Goal: Task Accomplishment & Management: Use online tool/utility

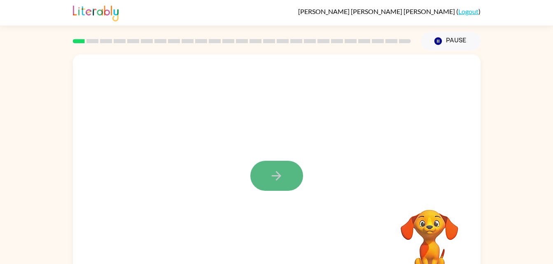
click at [286, 183] on button "button" at bounding box center [276, 176] width 53 height 30
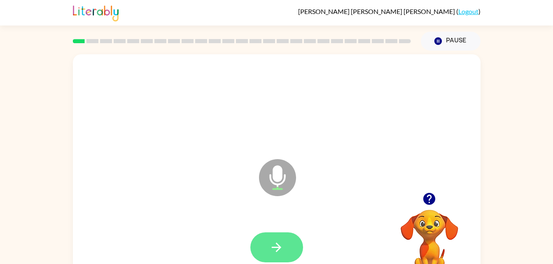
click at [286, 256] on button "button" at bounding box center [276, 247] width 53 height 30
click at [273, 257] on button "button" at bounding box center [276, 247] width 53 height 30
click at [279, 260] on button "button" at bounding box center [276, 247] width 53 height 30
click at [289, 251] on button "button" at bounding box center [276, 247] width 53 height 30
click at [286, 245] on button "button" at bounding box center [276, 247] width 53 height 30
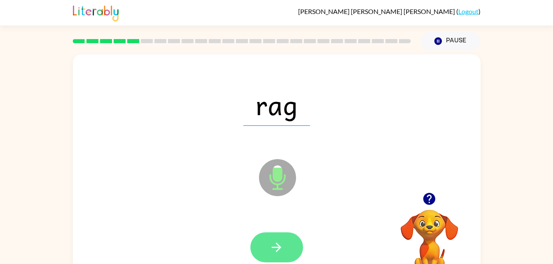
click at [278, 261] on button "button" at bounding box center [276, 247] width 53 height 30
click at [287, 254] on button "button" at bounding box center [276, 247] width 53 height 30
click at [288, 255] on button "button" at bounding box center [276, 247] width 53 height 30
click at [287, 250] on button "button" at bounding box center [276, 247] width 53 height 30
click at [288, 255] on button "button" at bounding box center [276, 247] width 53 height 30
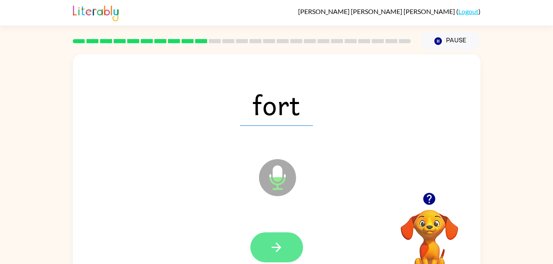
click at [288, 259] on button "button" at bounding box center [276, 247] width 53 height 30
click at [281, 258] on button "button" at bounding box center [276, 247] width 53 height 30
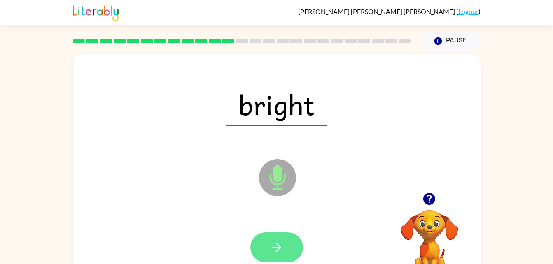
click at [289, 251] on button "button" at bounding box center [276, 247] width 53 height 30
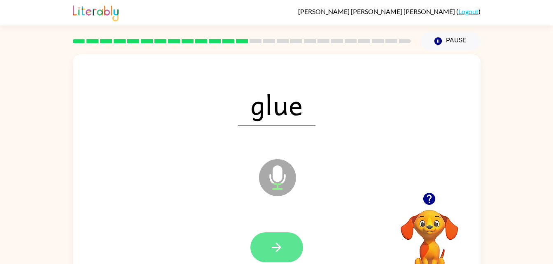
click at [290, 258] on button "button" at bounding box center [276, 247] width 53 height 30
click at [279, 256] on button "button" at bounding box center [276, 247] width 53 height 30
click at [290, 254] on button "button" at bounding box center [276, 247] width 53 height 30
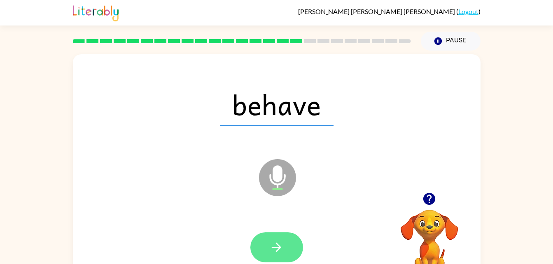
click at [283, 249] on button "button" at bounding box center [276, 247] width 53 height 30
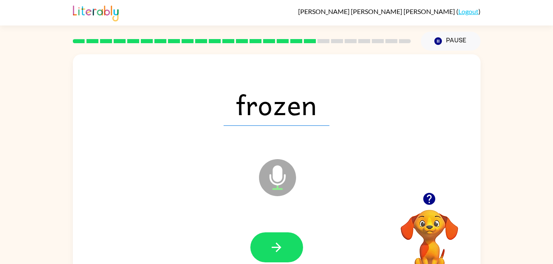
click at [301, 252] on button "button" at bounding box center [276, 247] width 53 height 30
click at [297, 250] on div at bounding box center [276, 247] width 53 height 30
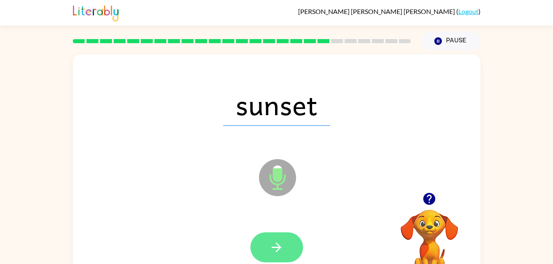
click at [298, 253] on button "button" at bounding box center [276, 247] width 53 height 30
click at [290, 243] on button "button" at bounding box center [276, 247] width 53 height 30
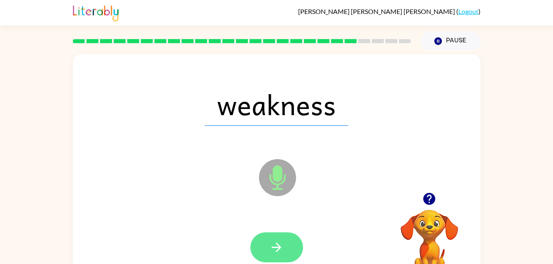
click at [302, 245] on button "button" at bounding box center [276, 247] width 53 height 30
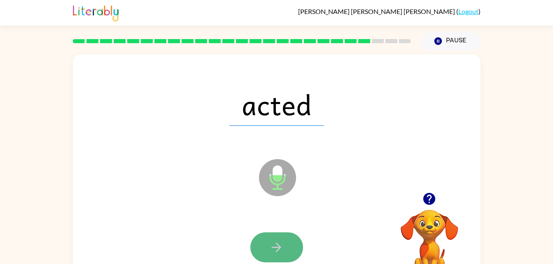
click at [281, 251] on icon "button" at bounding box center [276, 247] width 14 height 14
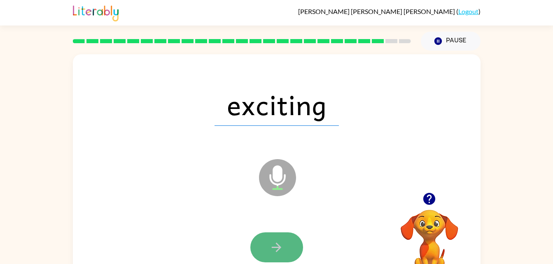
click at [286, 252] on button "button" at bounding box center [276, 247] width 53 height 30
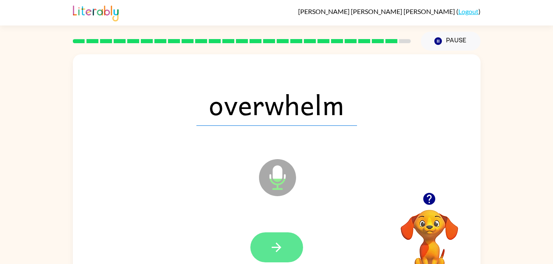
click at [291, 251] on button "button" at bounding box center [276, 247] width 53 height 30
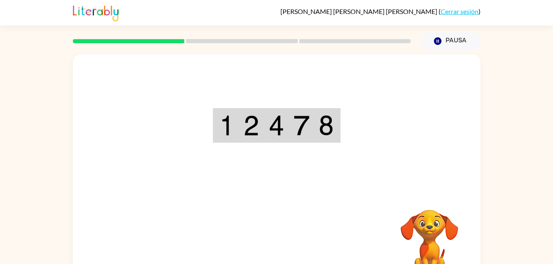
click at [281, 249] on div "Tu navegador debe admitir la reproducción de archivos .mp4 para usar Literably.…" at bounding box center [276, 171] width 407 height 235
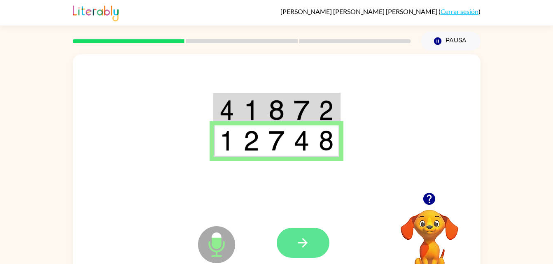
click at [311, 245] on button "button" at bounding box center [302, 243] width 53 height 30
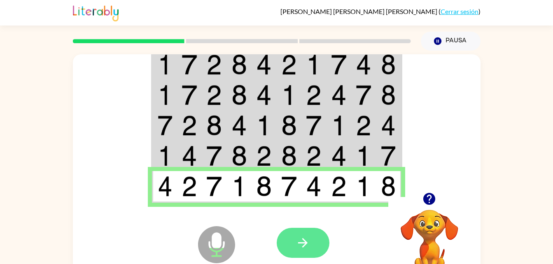
click at [314, 240] on button "button" at bounding box center [302, 243] width 53 height 30
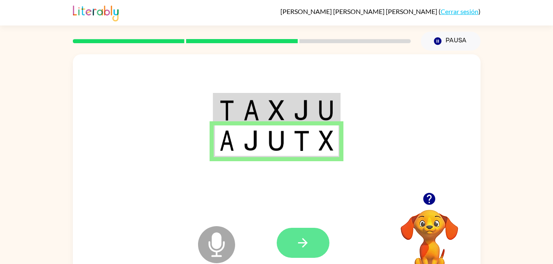
click at [314, 246] on button "button" at bounding box center [302, 243] width 53 height 30
click at [316, 247] on button "button" at bounding box center [302, 243] width 53 height 30
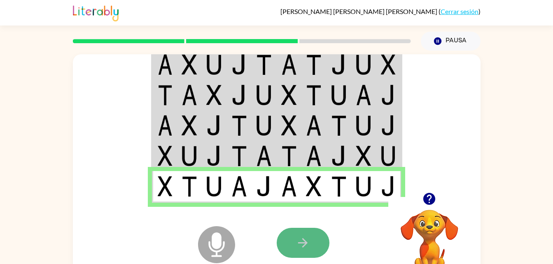
click at [294, 245] on button "button" at bounding box center [302, 243] width 53 height 30
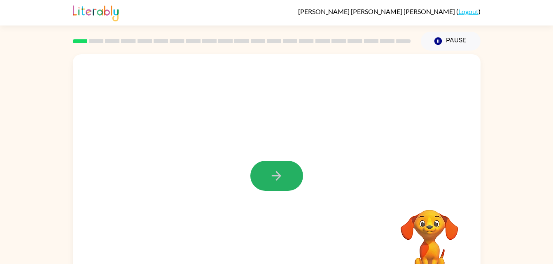
click at [293, 184] on button "button" at bounding box center [276, 176] width 53 height 30
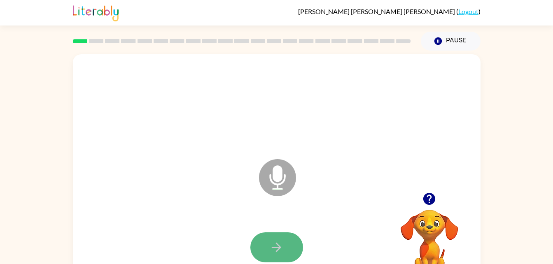
click at [261, 253] on button "button" at bounding box center [276, 247] width 53 height 30
click at [261, 254] on button "button" at bounding box center [276, 247] width 53 height 30
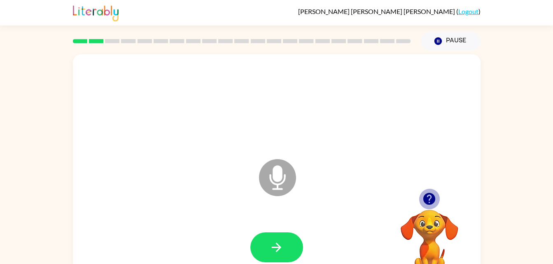
click at [431, 208] on button "button" at bounding box center [428, 198] width 21 height 21
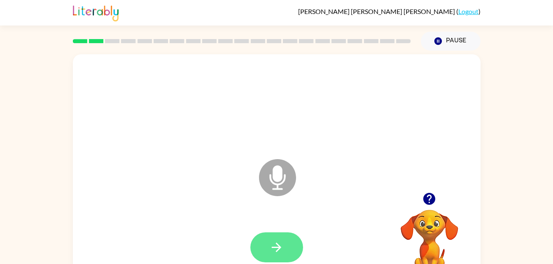
click at [264, 246] on button "button" at bounding box center [276, 247] width 53 height 30
click at [265, 244] on button "button" at bounding box center [276, 247] width 53 height 30
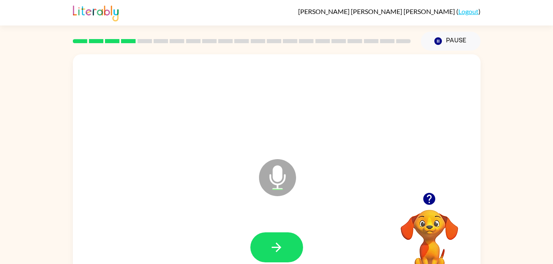
click at [265, 244] on button "button" at bounding box center [276, 247] width 53 height 30
click at [264, 242] on button "button" at bounding box center [276, 247] width 53 height 30
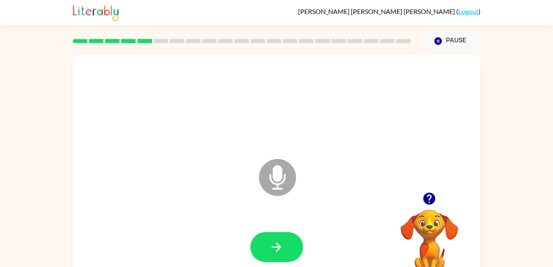
click at [282, 255] on button "button" at bounding box center [276, 247] width 53 height 30
click at [429, 200] on icon "button" at bounding box center [429, 199] width 14 height 14
click at [288, 249] on button "button" at bounding box center [276, 247] width 53 height 30
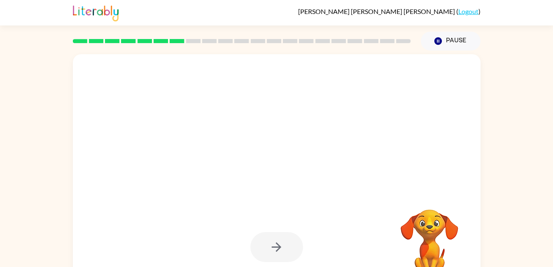
click at [197, 142] on div at bounding box center [256, 157] width 351 height 30
click at [195, 128] on div at bounding box center [276, 104] width 391 height 67
click at [207, 192] on div at bounding box center [276, 171] width 407 height 235
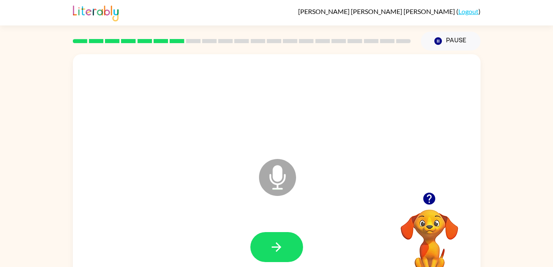
click at [276, 252] on icon "button" at bounding box center [276, 247] width 9 height 9
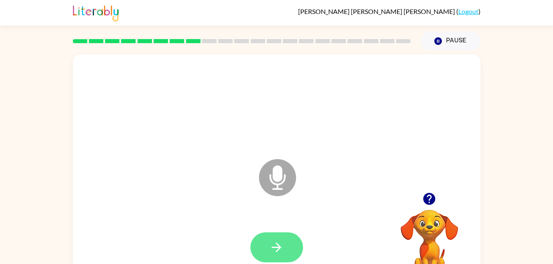
click at [284, 250] on button "button" at bounding box center [276, 247] width 53 height 30
click at [283, 253] on icon "button" at bounding box center [276, 247] width 14 height 14
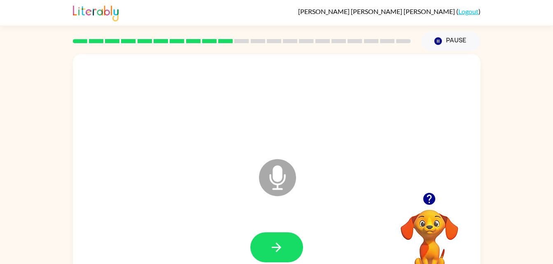
click at [429, 205] on icon "button" at bounding box center [429, 199] width 14 height 14
click at [280, 247] on icon "button" at bounding box center [276, 247] width 9 height 9
click at [279, 258] on button "button" at bounding box center [276, 247] width 53 height 30
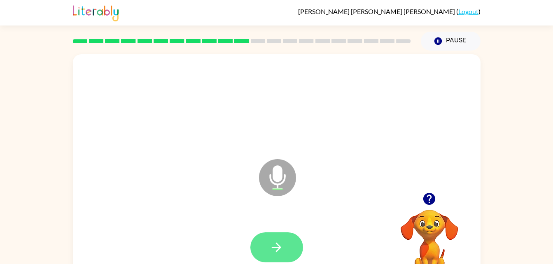
click at [290, 249] on button "button" at bounding box center [276, 247] width 53 height 30
click at [286, 245] on button "button" at bounding box center [276, 247] width 53 height 30
click at [279, 249] on icon "button" at bounding box center [276, 247] width 14 height 14
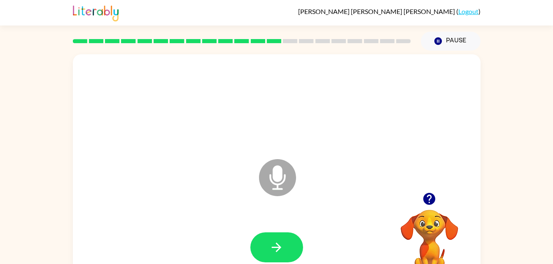
click at [279, 249] on icon "button" at bounding box center [276, 247] width 14 height 14
click at [279, 251] on icon "button" at bounding box center [276, 247] width 14 height 14
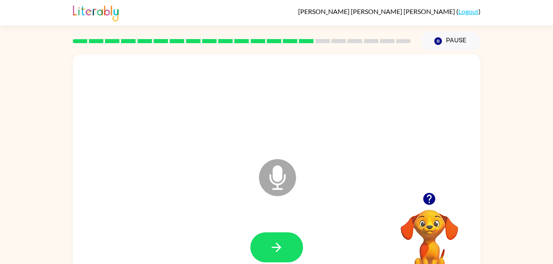
click at [279, 251] on icon "button" at bounding box center [276, 247] width 14 height 14
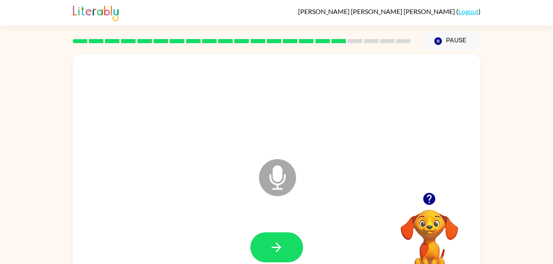
click at [279, 251] on icon "button" at bounding box center [276, 247] width 14 height 14
drag, startPoint x: 279, startPoint y: 251, endPoint x: 145, endPoint y: 193, distance: 145.8
click at [145, 193] on div "Microphone The Microphone is here when it is your turn to talk" at bounding box center [276, 171] width 407 height 235
click at [293, 249] on button "button" at bounding box center [276, 247] width 53 height 30
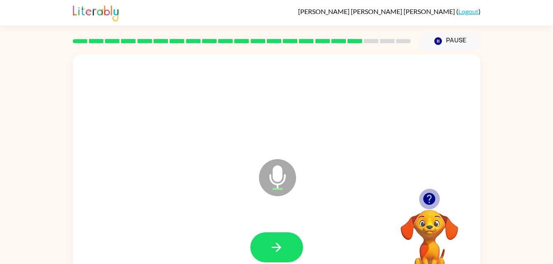
click at [427, 195] on icon "button" at bounding box center [429, 199] width 12 height 12
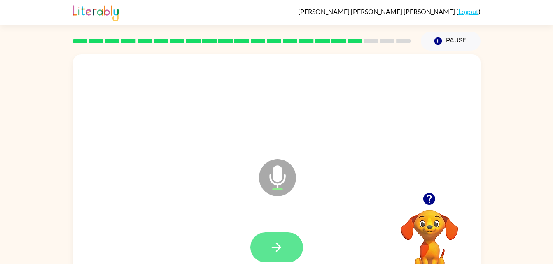
click at [277, 252] on icon "button" at bounding box center [276, 247] width 14 height 14
drag, startPoint x: 277, startPoint y: 252, endPoint x: 211, endPoint y: 207, distance: 79.3
click at [211, 207] on div "Microphone The Microphone is here when it is your turn to talk" at bounding box center [276, 171] width 407 height 235
click at [283, 242] on icon "button" at bounding box center [276, 247] width 14 height 14
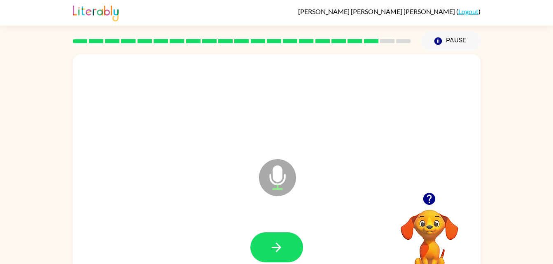
click at [283, 242] on icon "button" at bounding box center [276, 247] width 14 height 14
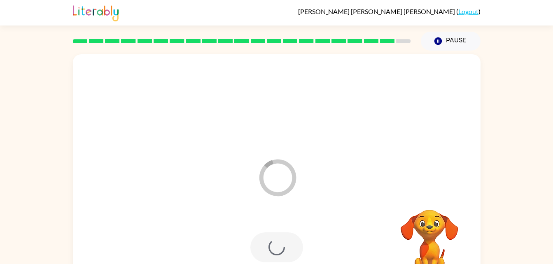
click at [284, 242] on div at bounding box center [276, 247] width 53 height 30
